Goal: Find specific page/section: Find specific page/section

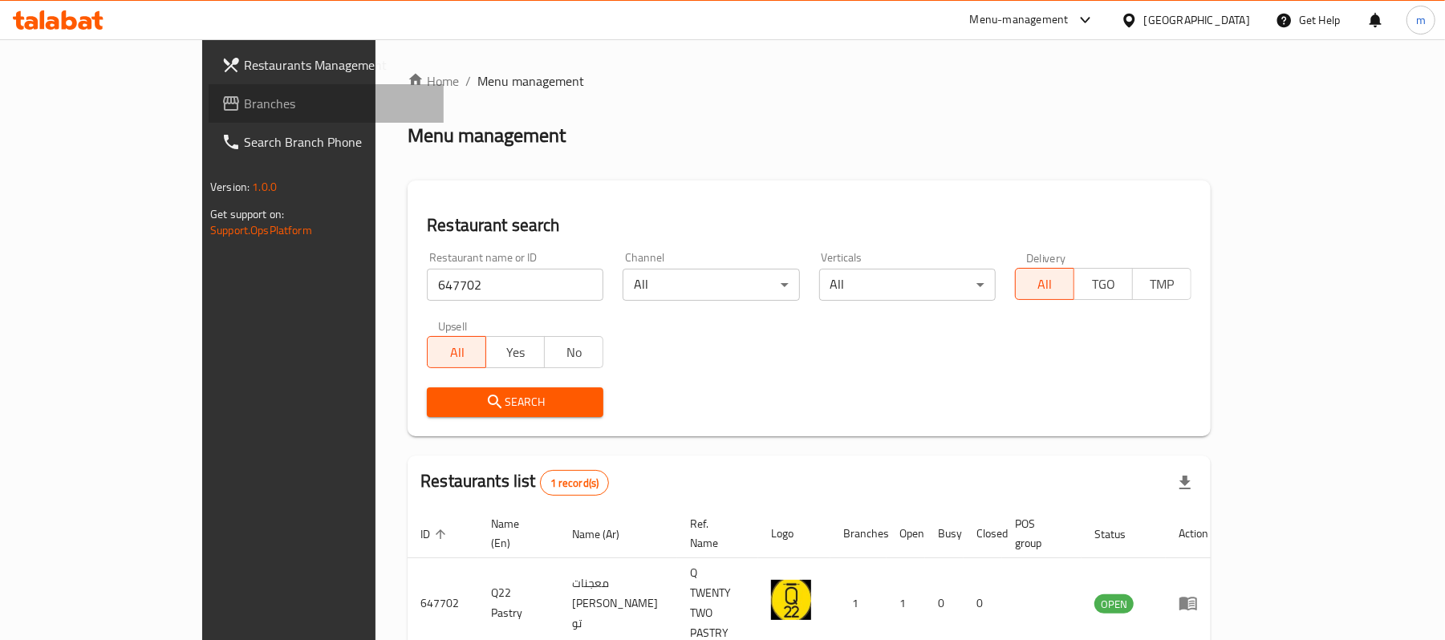
click at [244, 106] on span "Branches" at bounding box center [337, 103] width 187 height 19
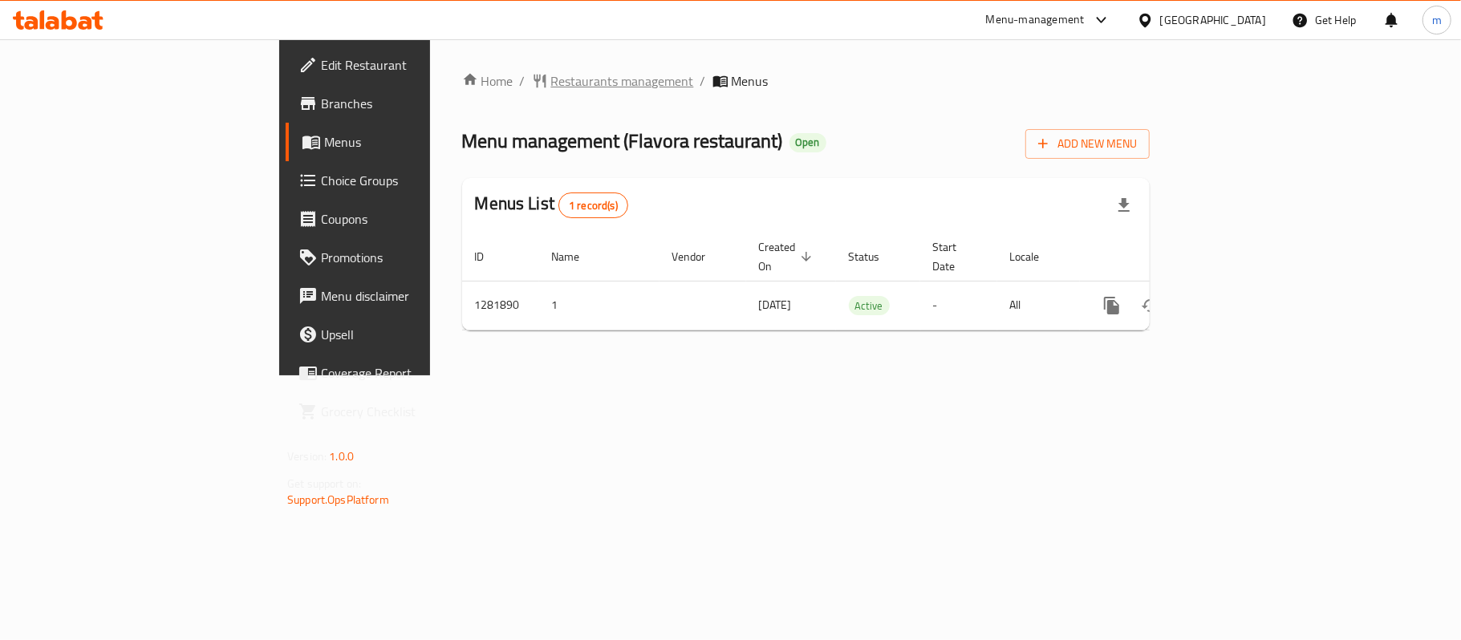
click at [551, 71] on span "Restaurants management" at bounding box center [622, 80] width 143 height 19
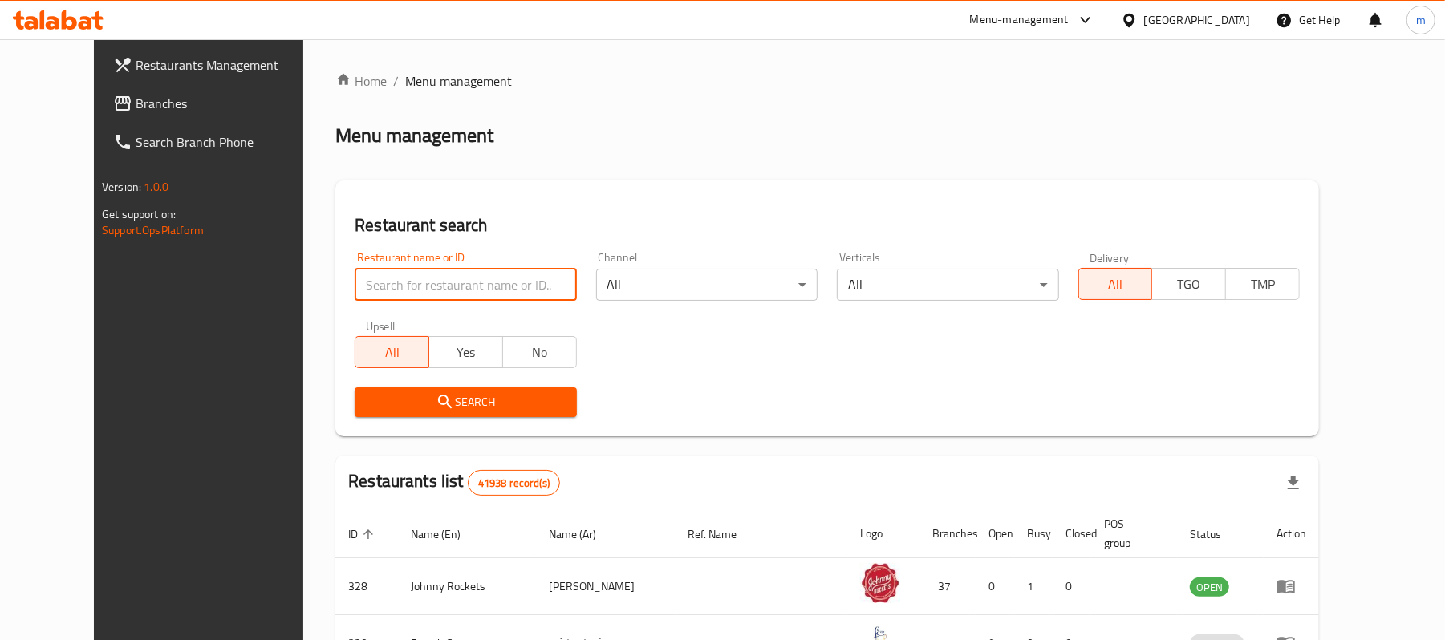
click at [355, 279] on input "search" at bounding box center [465, 285] width 221 height 32
paste input "694593"
type input "694593"
click button "Search" at bounding box center [465, 403] width 221 height 30
